Goal: Find specific page/section: Find specific page/section

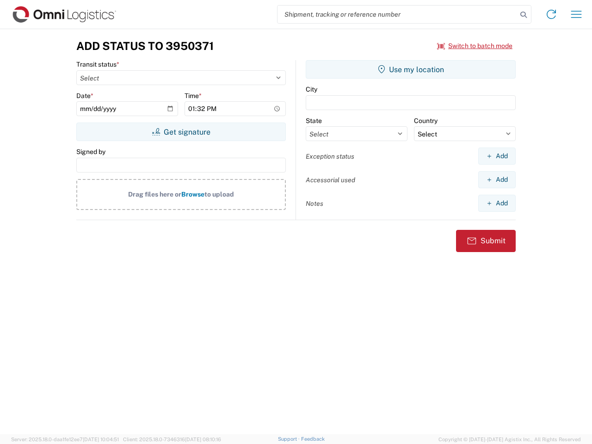
click at [397, 14] on input "search" at bounding box center [398, 15] width 240 height 18
click at [524, 15] on icon at bounding box center [523, 14] width 13 height 13
click at [551, 14] on icon at bounding box center [551, 14] width 15 height 15
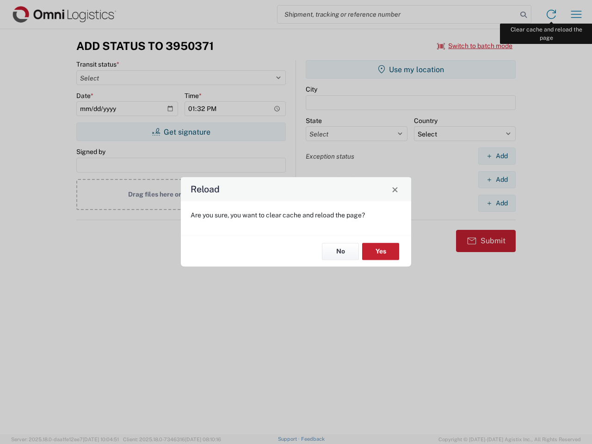
click at [576, 14] on div "Reload Are you sure, you want to clear cache and reload the page? No Yes" at bounding box center [296, 222] width 592 height 444
click at [475, 46] on div "Reload Are you sure, you want to clear cache and reload the page? No Yes" at bounding box center [296, 222] width 592 height 444
click at [181, 132] on div "Reload Are you sure, you want to clear cache and reload the page? No Yes" at bounding box center [296, 222] width 592 height 444
click at [411, 69] on div "Reload Are you sure, you want to clear cache and reload the page? No Yes" at bounding box center [296, 222] width 592 height 444
click at [497, 156] on div "Reload Are you sure, you want to clear cache and reload the page? No Yes" at bounding box center [296, 222] width 592 height 444
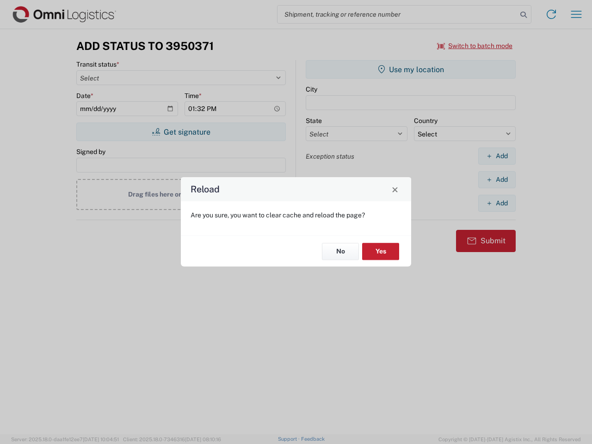
click at [497, 179] on div "Reload Are you sure, you want to clear cache and reload the page? No Yes" at bounding box center [296, 222] width 592 height 444
click at [497, 203] on div "Reload Are you sure, you want to clear cache and reload the page? No Yes" at bounding box center [296, 222] width 592 height 444
